Goal: Information Seeking & Learning: Learn about a topic

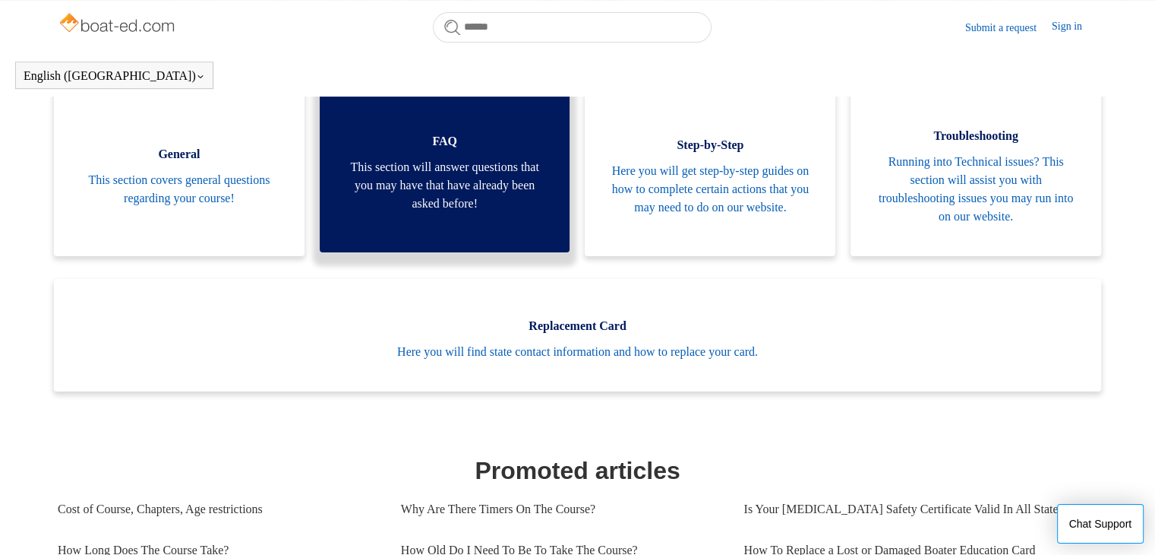
click at [460, 213] on span "This section will answer questions that you may have that have already been ask…" at bounding box center [445, 185] width 205 height 55
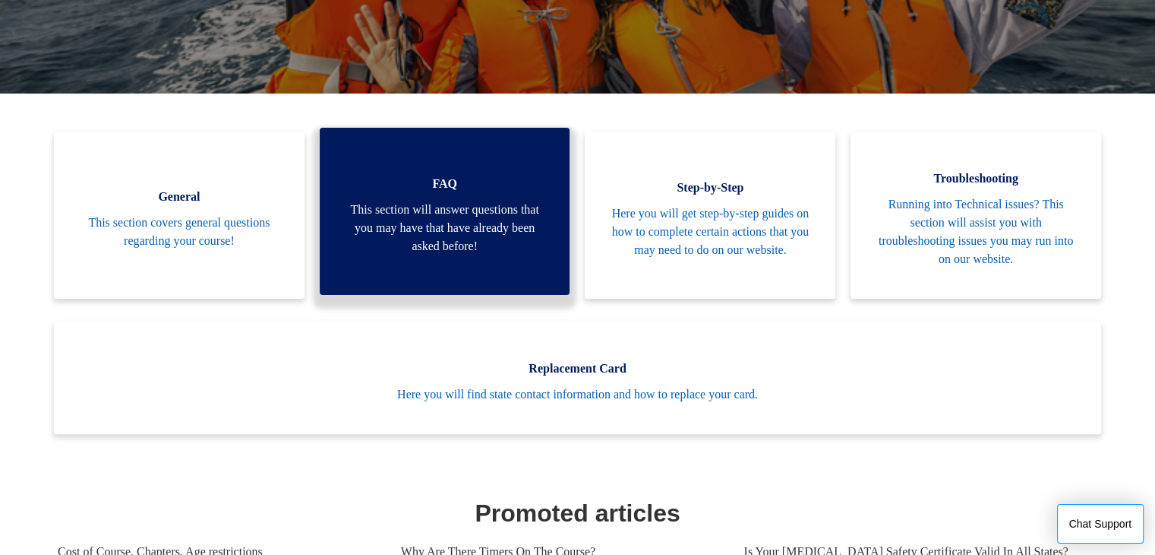
scroll to position [265, 0]
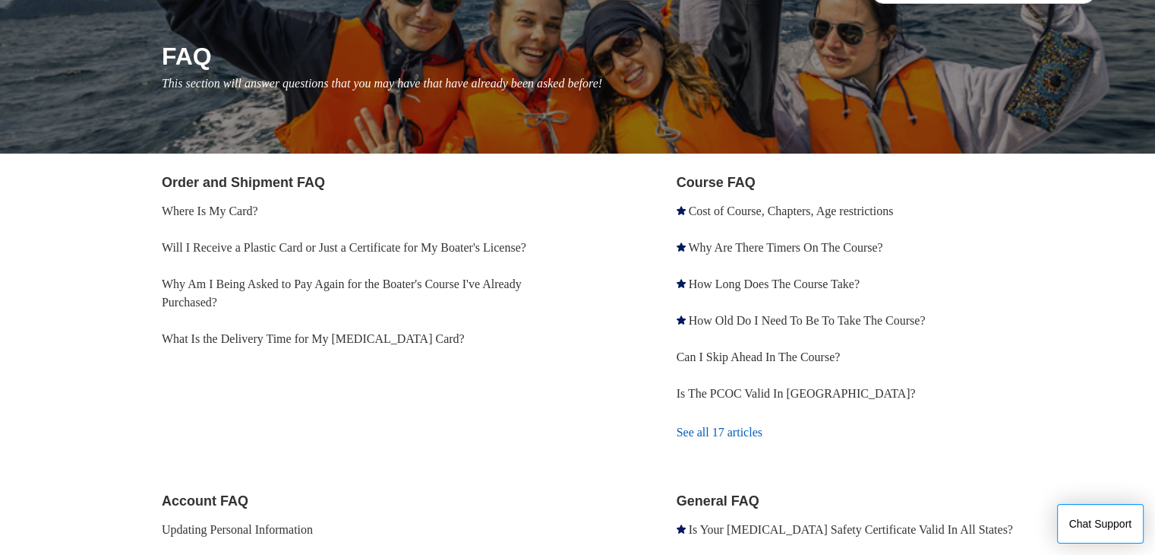
scroll to position [161, 0]
click at [793, 289] on link "How Long Does The Course Take?" at bounding box center [774, 283] width 171 height 13
click at [701, 431] on link "See all 17 articles" at bounding box center [887, 432] width 421 height 41
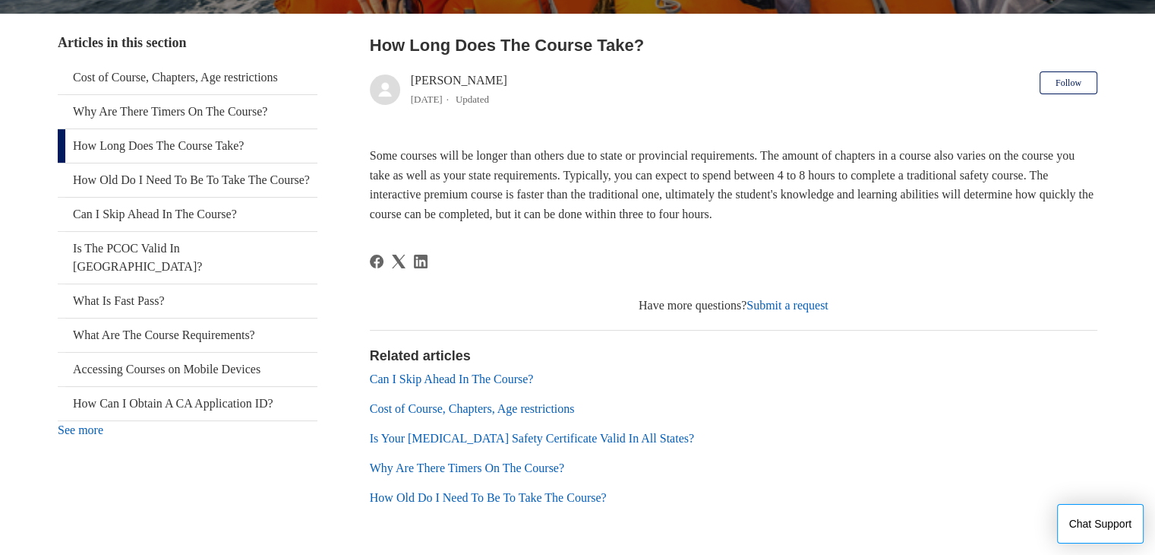
scroll to position [277, 0]
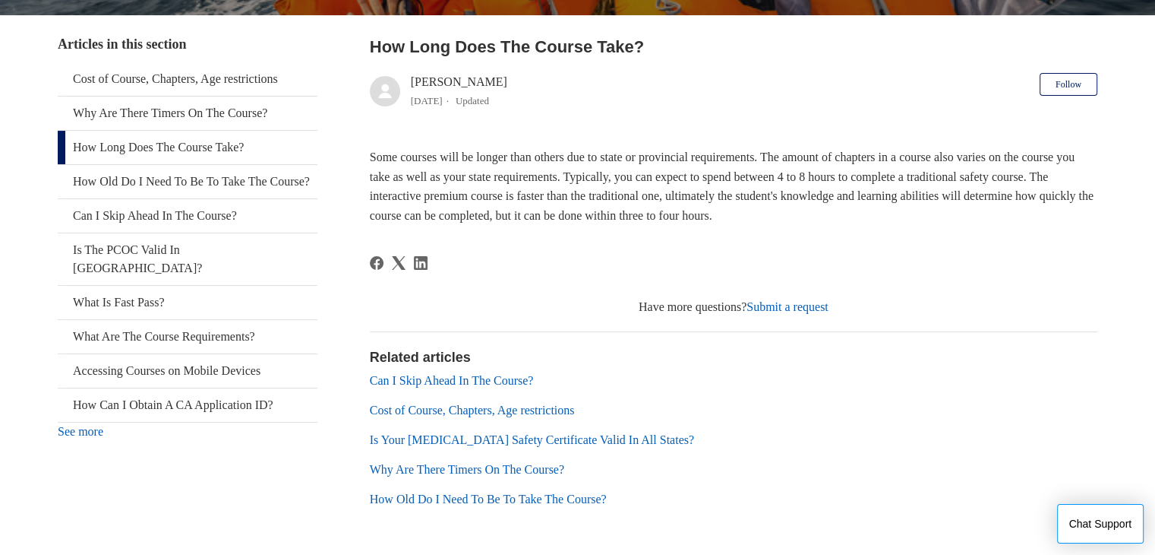
click at [482, 408] on link "Cost of Course, Chapters, Age restrictions" at bounding box center [472, 409] width 205 height 13
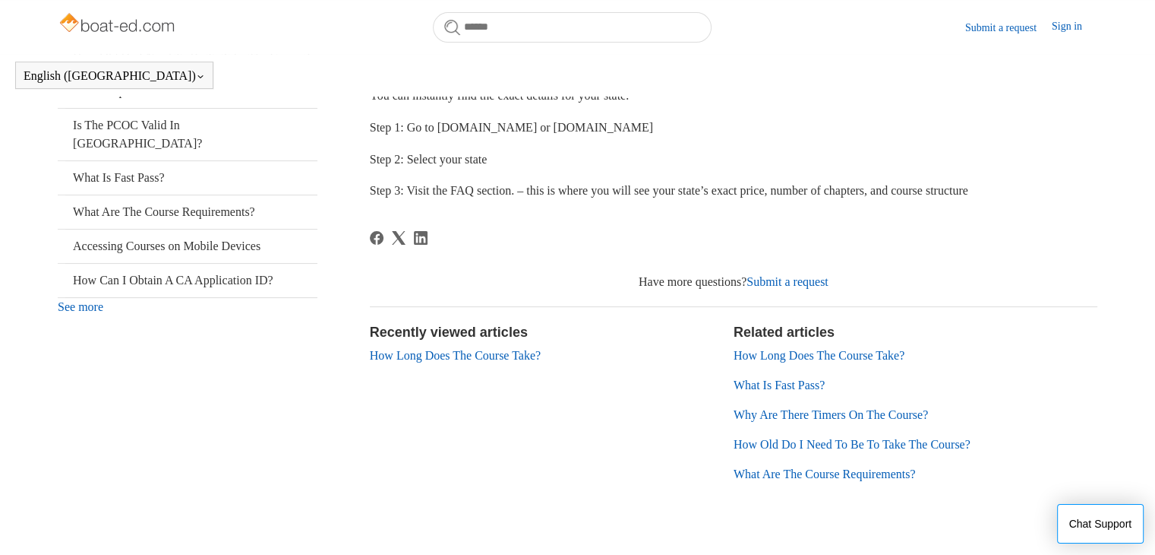
scroll to position [359, 0]
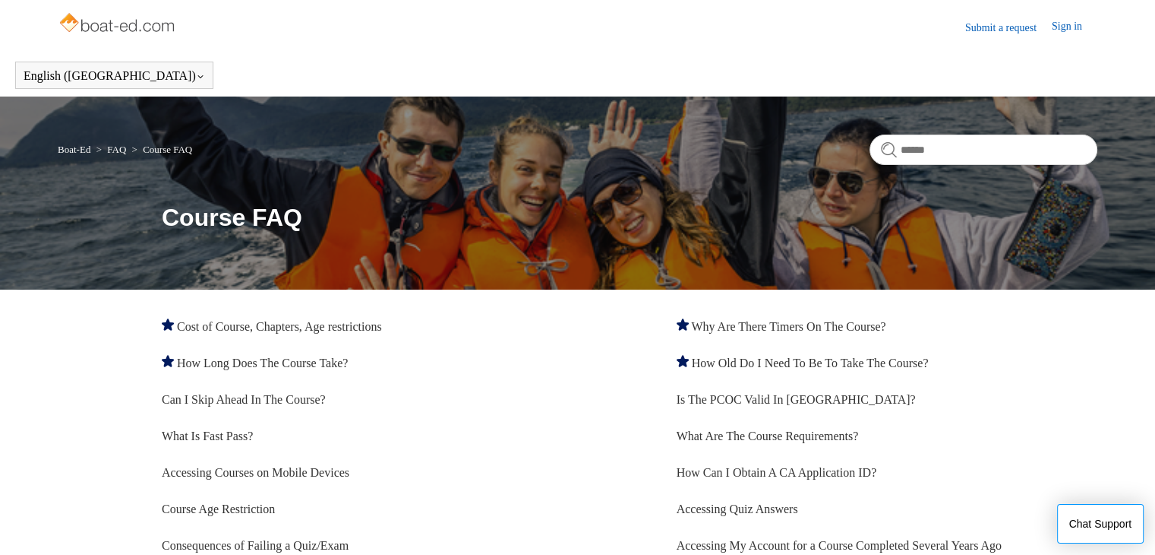
scroll to position [162, 0]
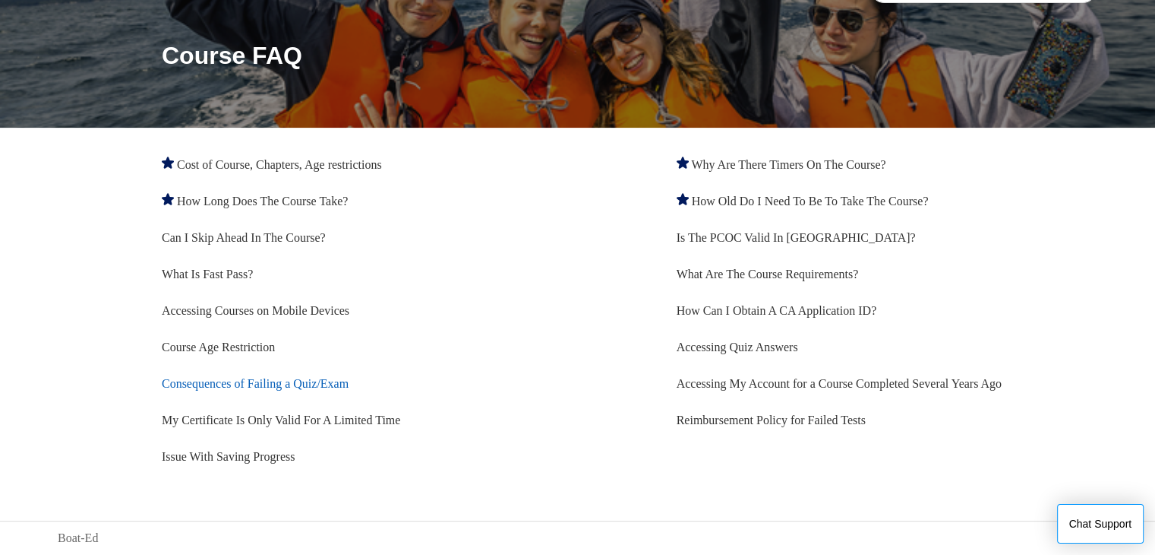
click at [268, 389] on link "Consequences of Failing a Quiz/Exam" at bounding box center [255, 383] width 187 height 13
click at [234, 273] on link "What Is Fast Pass?" at bounding box center [207, 273] width 91 height 13
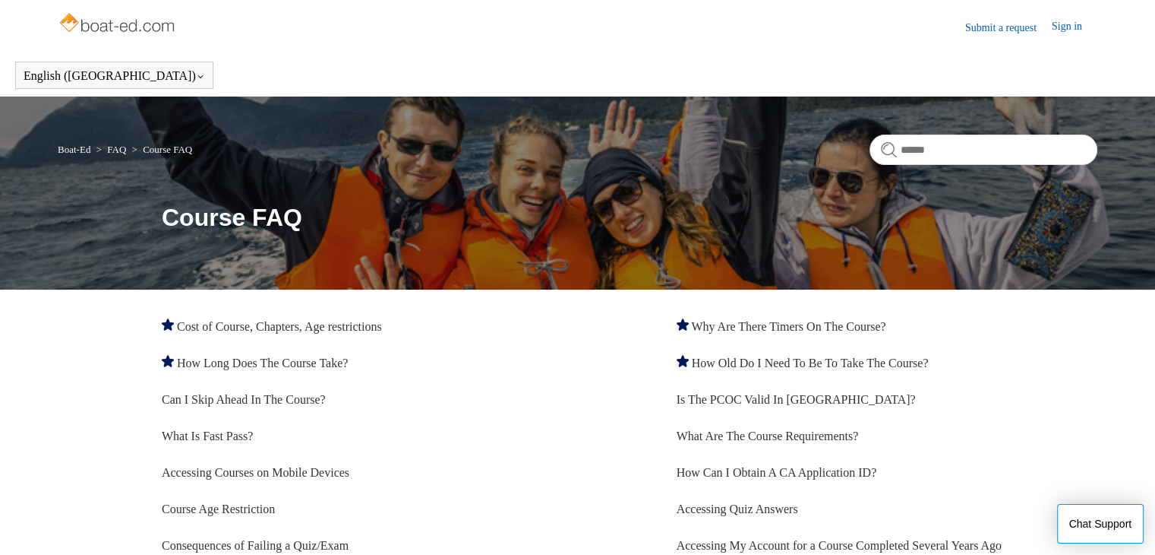
click at [125, 30] on img at bounding box center [118, 24] width 121 height 30
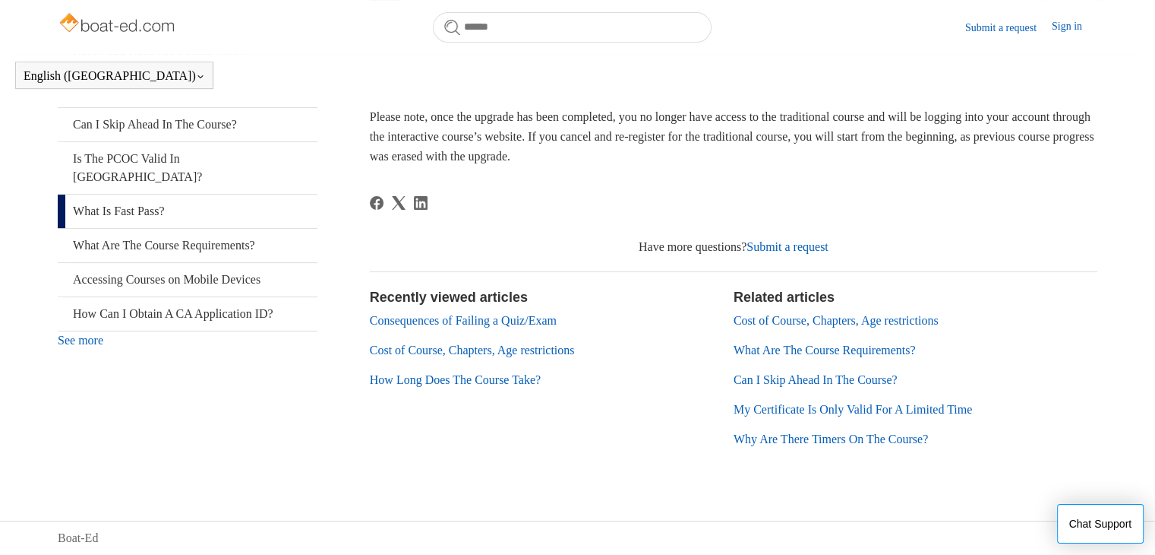
scroll to position [325, 0]
click at [772, 351] on link "What Are The Course Requirements?" at bounding box center [825, 349] width 182 height 13
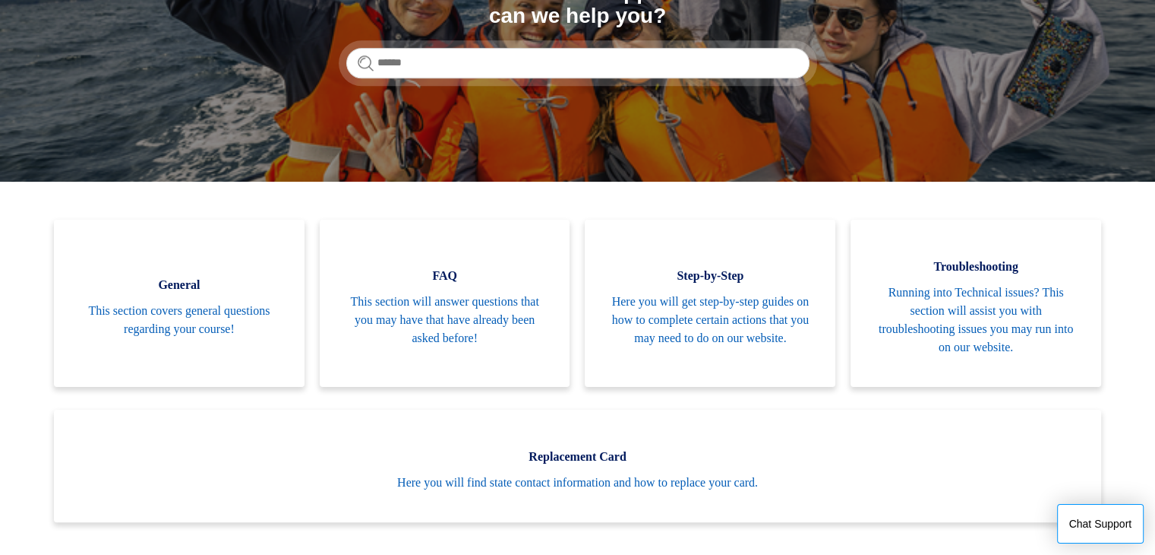
scroll to position [222, 0]
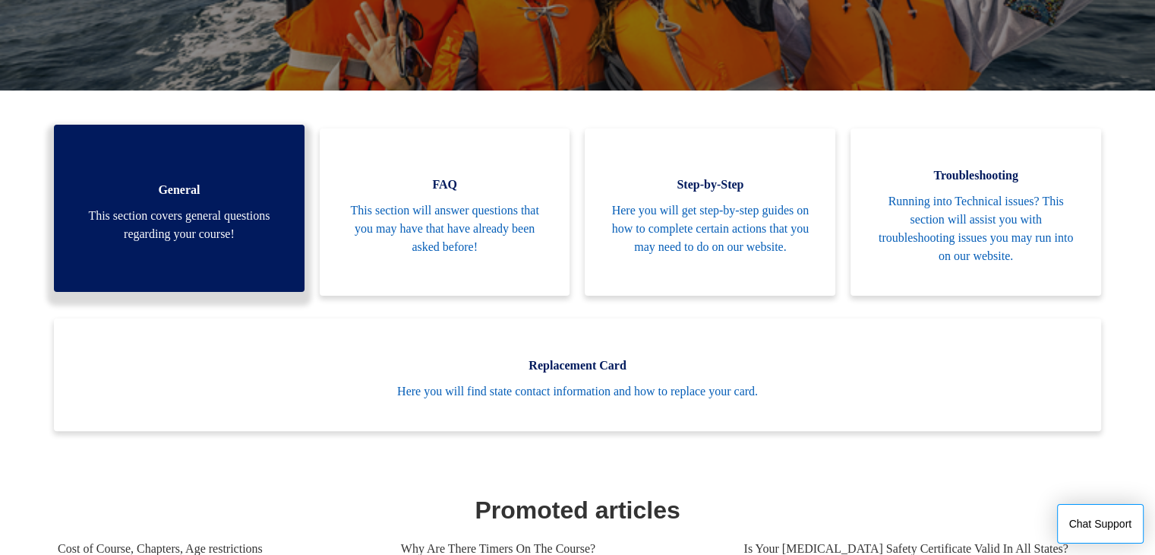
click at [201, 229] on span "This section covers general questions regarding your course!" at bounding box center [179, 225] width 205 height 36
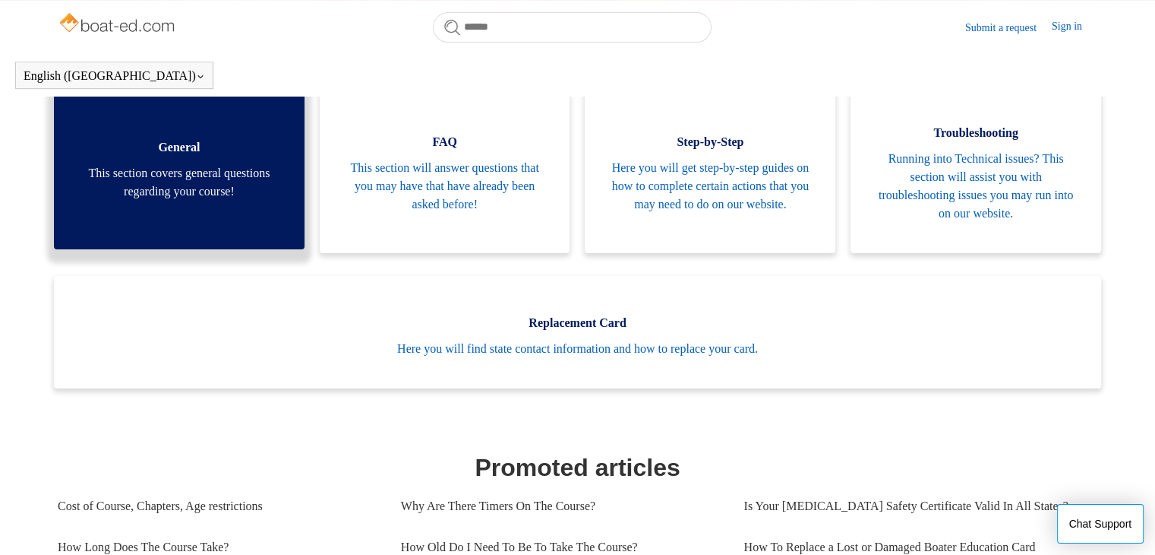
scroll to position [310, 0]
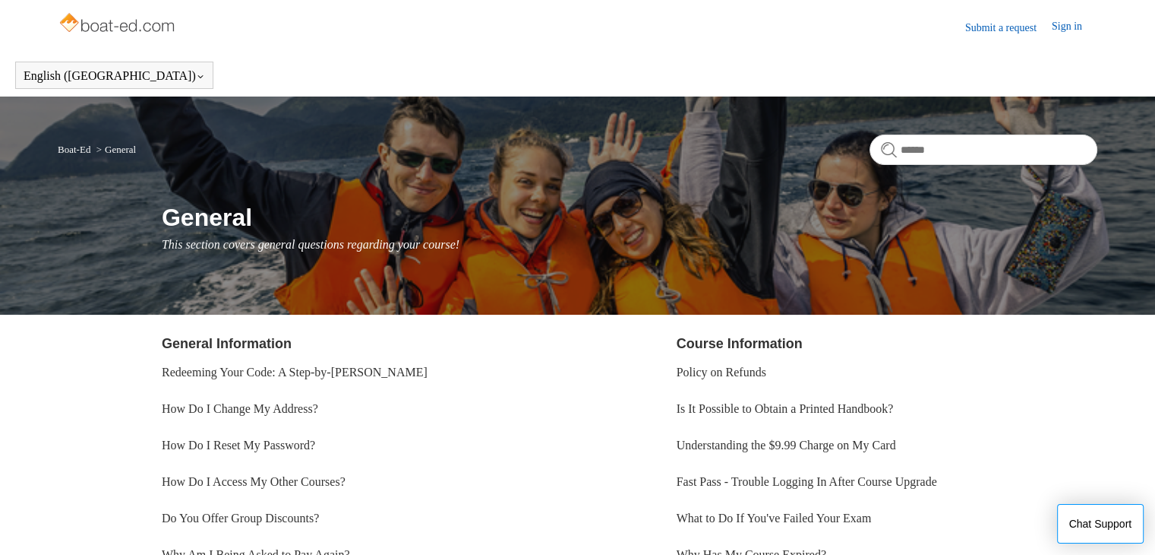
click at [185, 77] on header "English (US) Español Français" at bounding box center [577, 75] width 1155 height 43
click at [119, 30] on img at bounding box center [118, 24] width 121 height 30
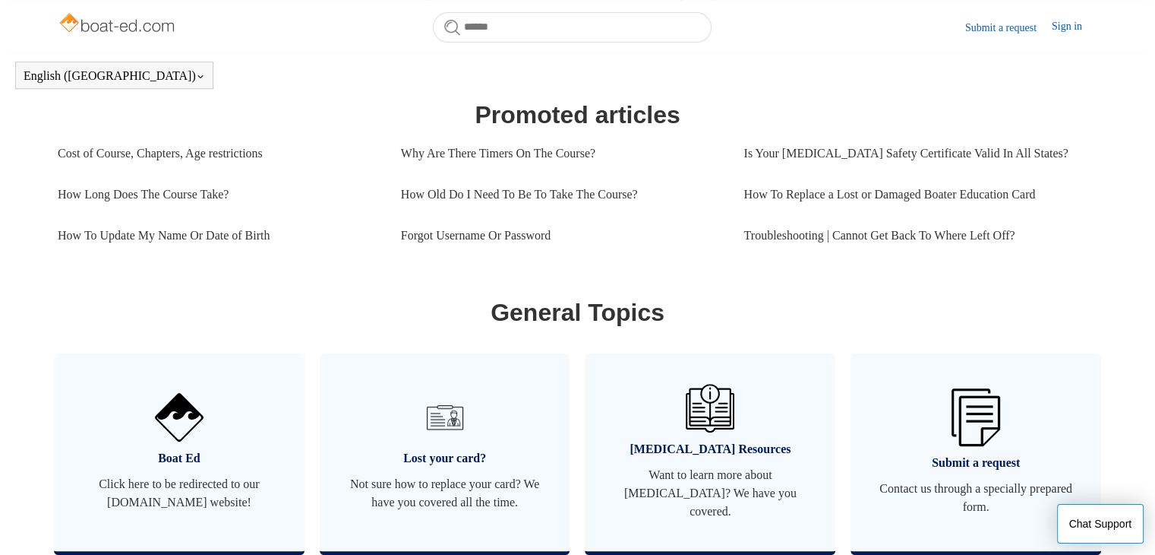
scroll to position [662, 0]
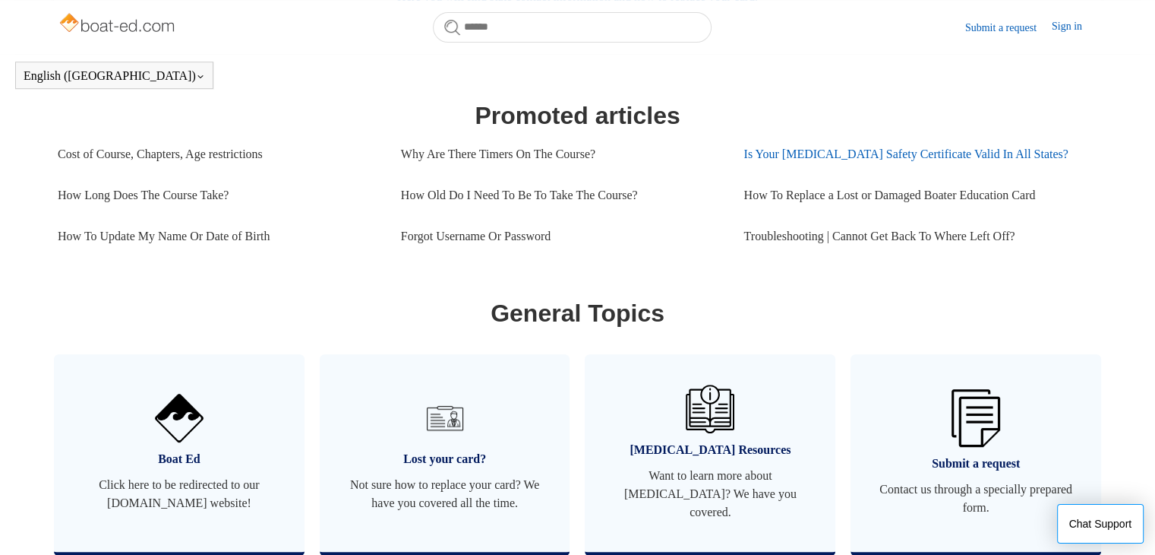
click at [769, 154] on link "Is Your [MEDICAL_DATA] Safety Certificate Valid In All States?" at bounding box center [915, 154] width 343 height 41
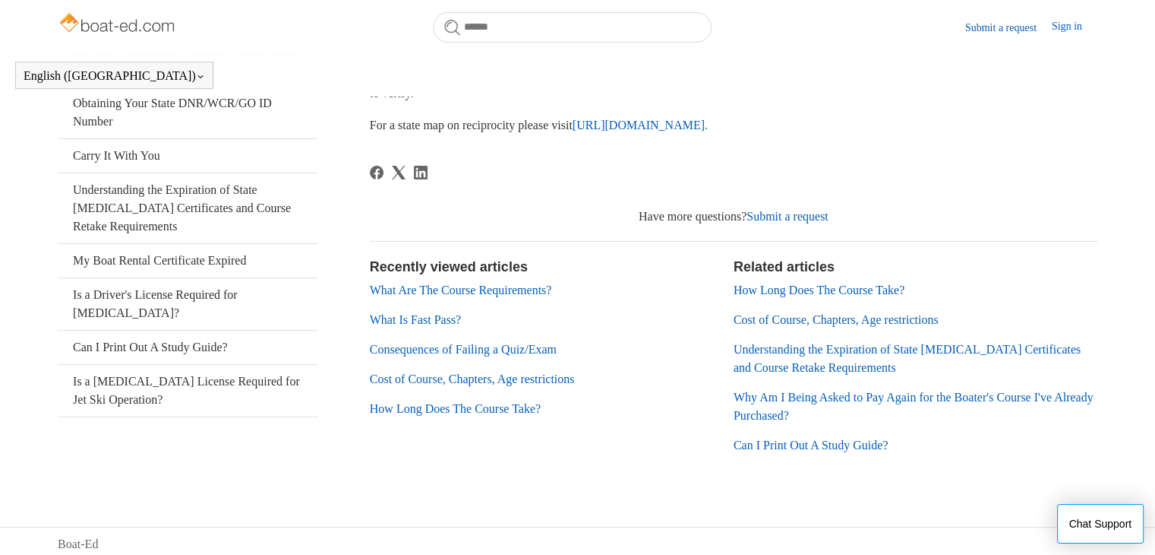
scroll to position [348, 0]
click at [820, 451] on link "Can I Print Out A Study Guide?" at bounding box center [811, 445] width 155 height 13
click at [100, 31] on img at bounding box center [118, 24] width 121 height 30
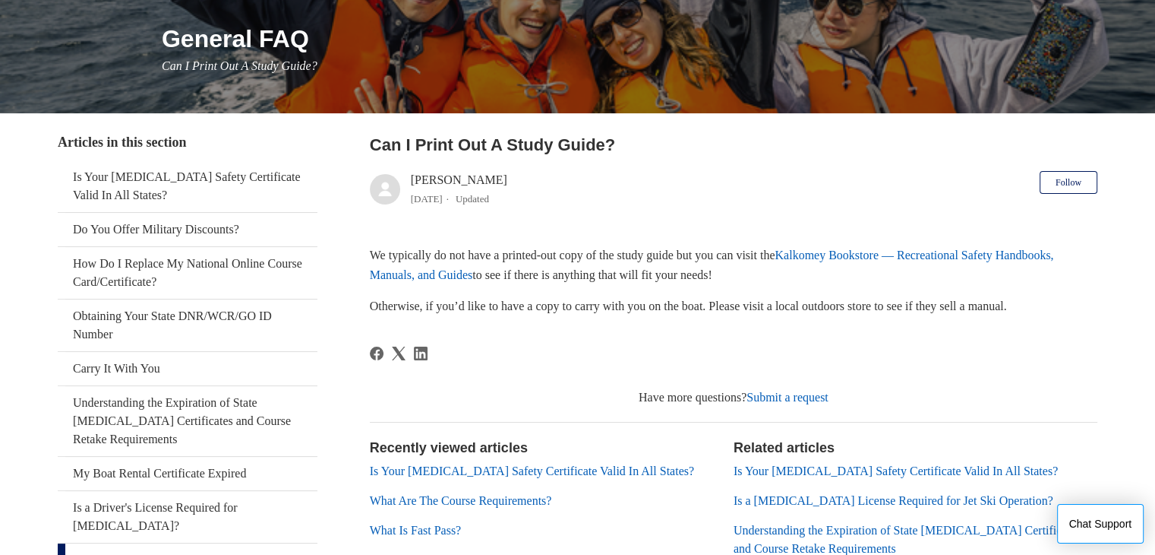
scroll to position [176, 0]
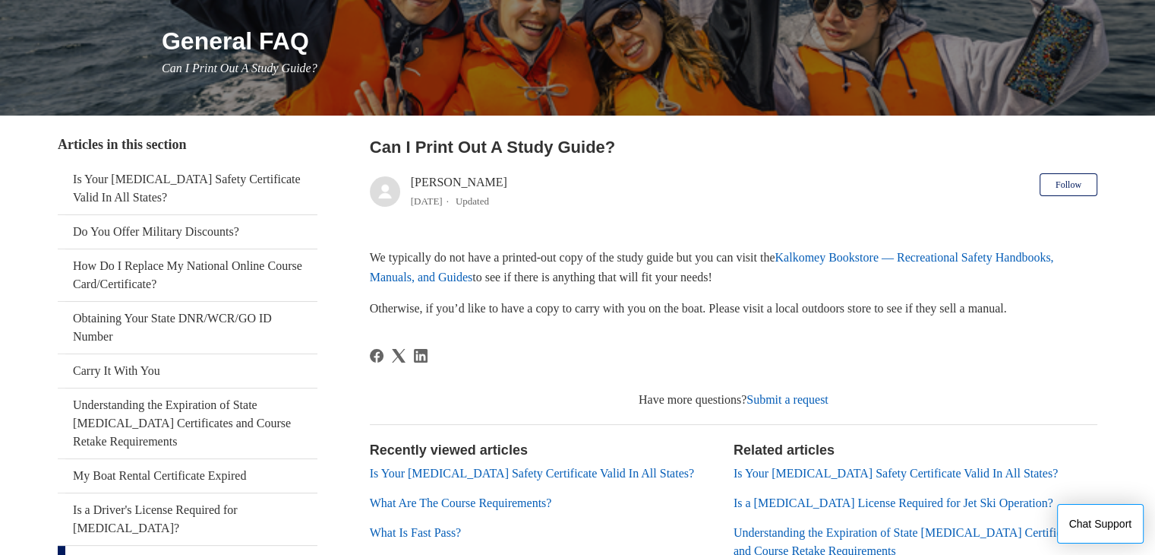
click at [890, 262] on link "Kalkomey Bookstore — Recreational Safety Handbooks, Manuals, and Guides" at bounding box center [712, 267] width 684 height 33
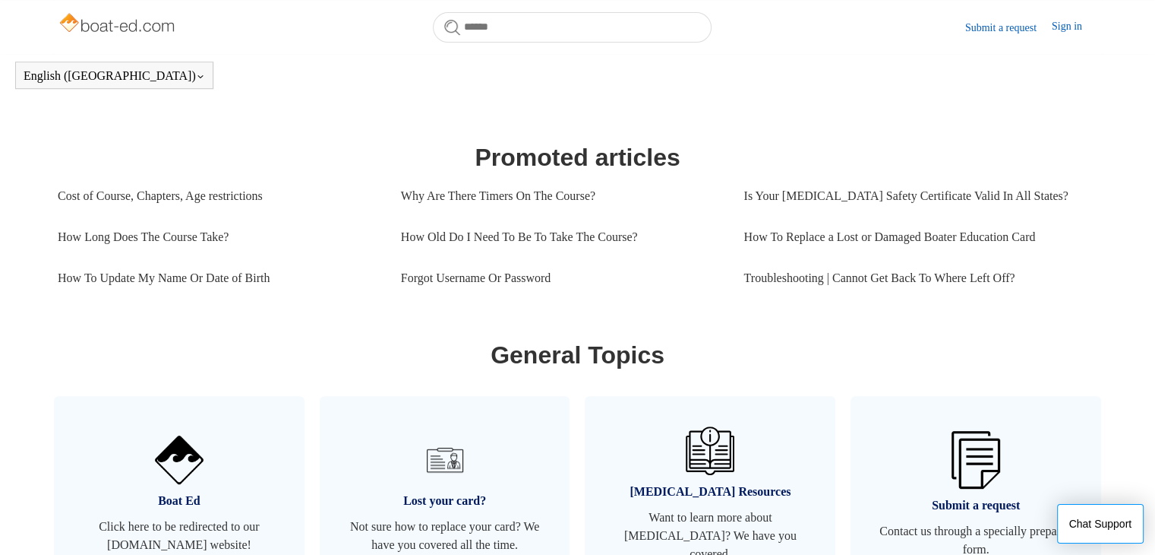
scroll to position [619, 0]
click at [446, 198] on link "Why Are There Timers On The Course?" at bounding box center [561, 196] width 321 height 41
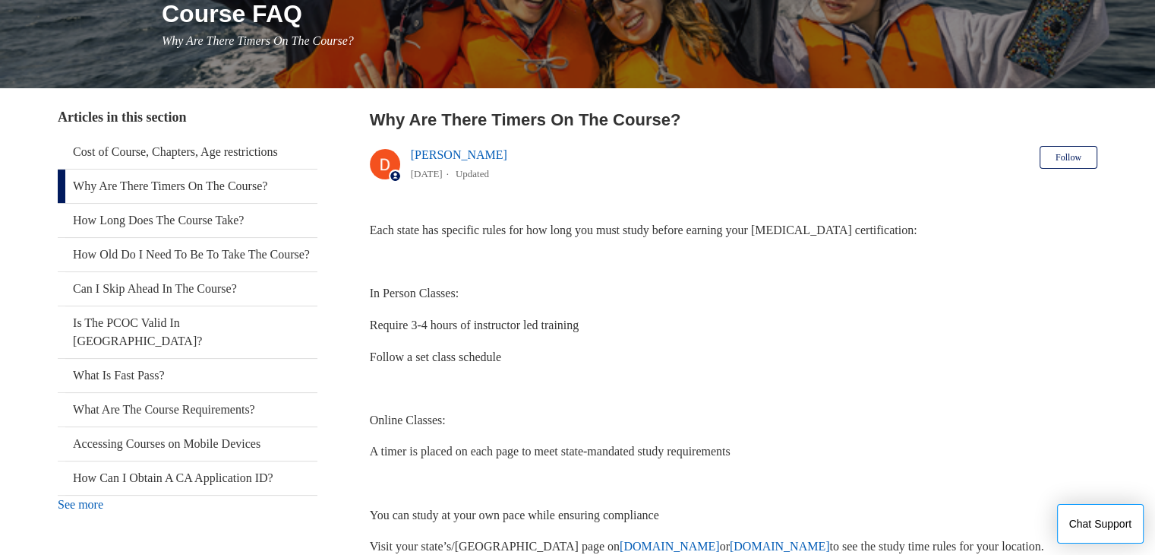
scroll to position [203, 0]
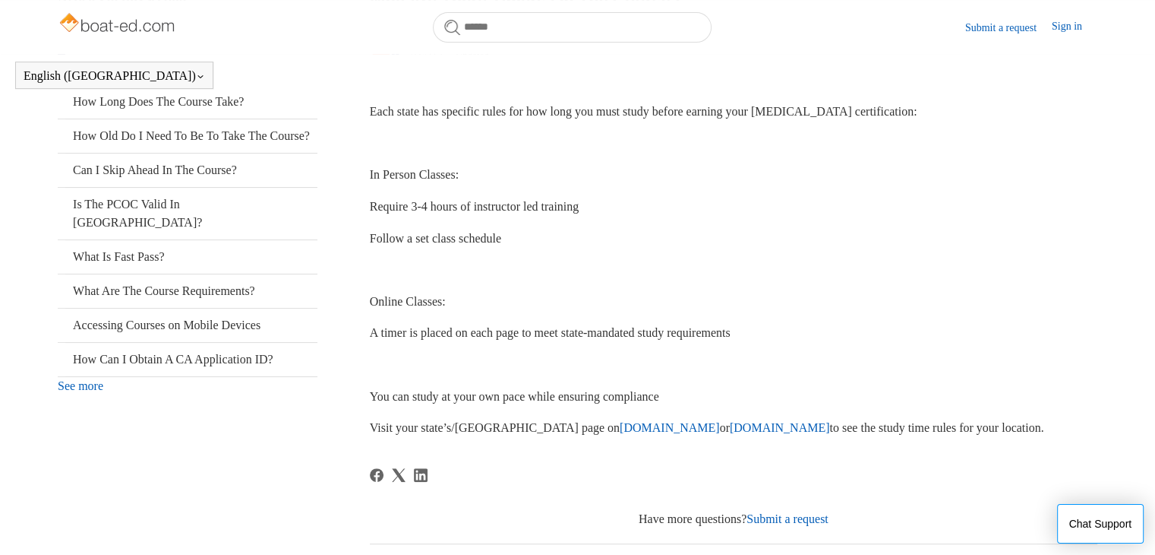
click at [620, 429] on link "[DOMAIN_NAME]" at bounding box center [670, 427] width 100 height 13
